Goal: Check status: Check status

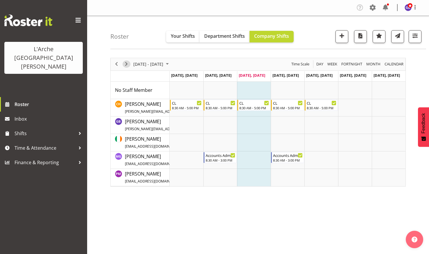
click at [126, 64] on span "Next" at bounding box center [126, 63] width 7 height 7
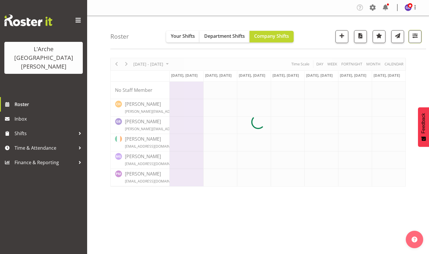
click at [414, 35] on span "button" at bounding box center [415, 36] width 8 height 8
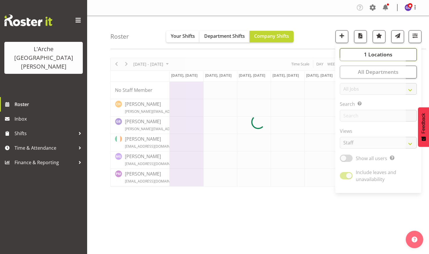
click at [374, 51] on button "1 Locations" at bounding box center [378, 54] width 77 height 13
click at [346, 81] on div at bounding box center [257, 122] width 295 height 129
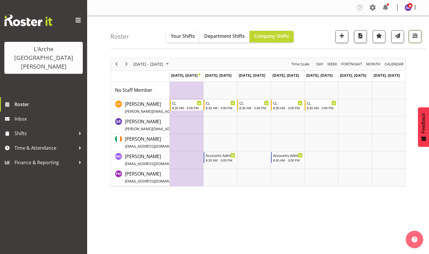
click at [416, 34] on span "button" at bounding box center [415, 36] width 8 height 8
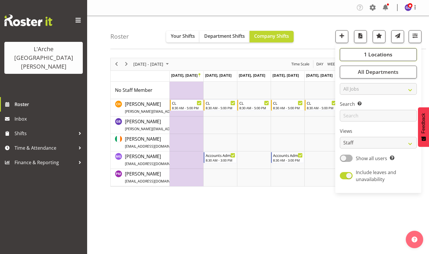
drag, startPoint x: 372, startPoint y: 50, endPoint x: 377, endPoint y: 55, distance: 7.6
click at [372, 50] on button "1 Locations" at bounding box center [378, 54] width 77 height 13
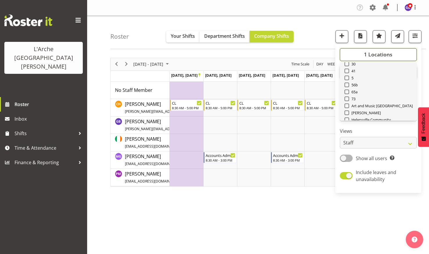
scroll to position [29, 0]
click at [348, 95] on span at bounding box center [346, 95] width 5 height 5
click at [348, 95] on input "73" at bounding box center [346, 96] width 4 height 4
checkbox input "true"
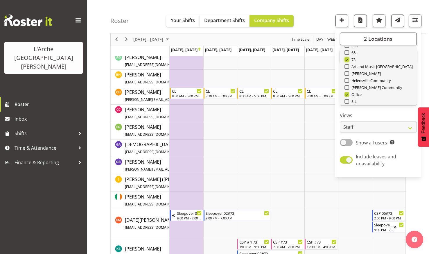
scroll to position [70, 0]
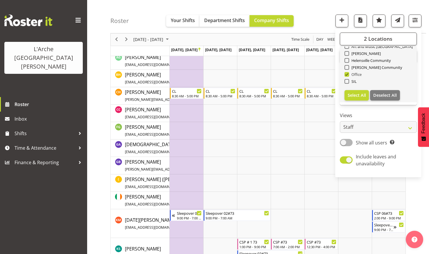
click at [347, 73] on span at bounding box center [346, 74] width 5 height 5
click at [347, 73] on input "Office" at bounding box center [346, 75] width 4 height 4
checkbox input "false"
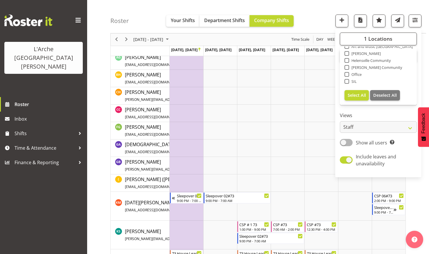
click at [313, 9] on div "Roster Your Shifts Department Shifts Company Shifts 1 Locations Clear 20 30 41 …" at bounding box center [268, 16] width 316 height 33
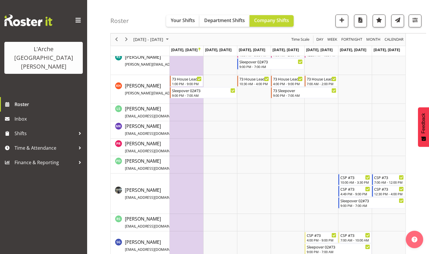
scroll to position [260, 0]
